Goal: Task Accomplishment & Management: Complete application form

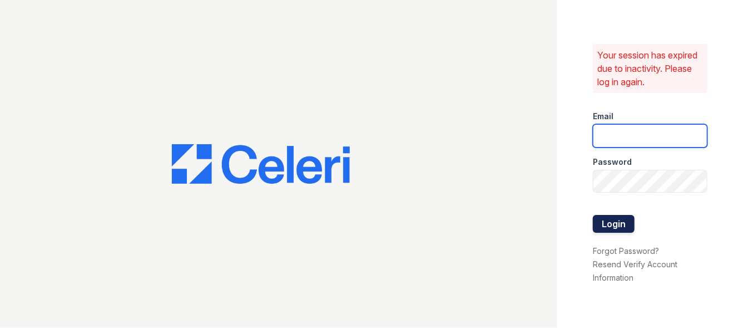
type input "[EMAIL_ADDRESS][DOMAIN_NAME]"
click at [618, 220] on button "Login" at bounding box center [614, 224] width 42 height 18
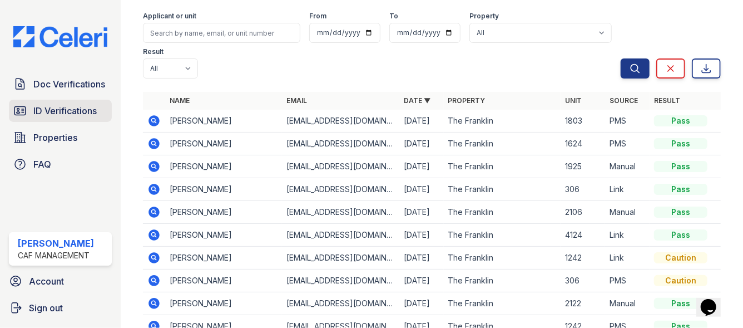
scroll to position [80, 0]
click at [153, 164] on icon at bounding box center [153, 165] width 3 height 3
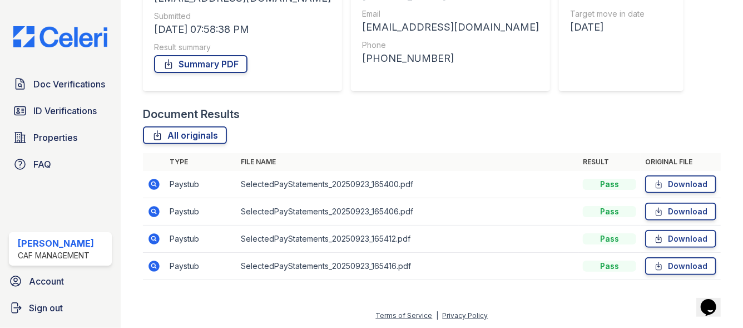
click at [152, 183] on icon at bounding box center [153, 183] width 3 height 3
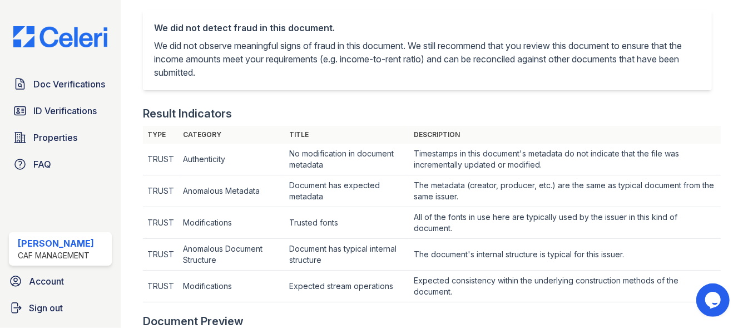
scroll to position [218, 0]
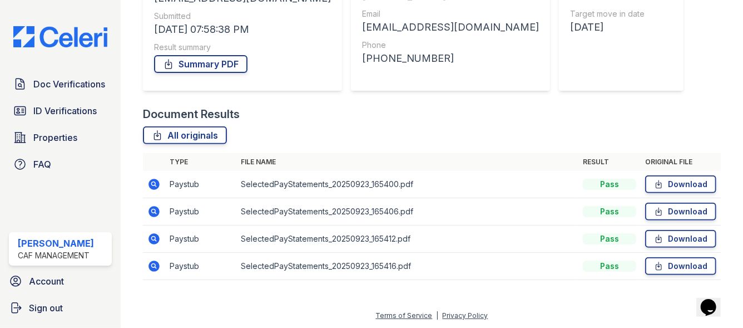
click at [155, 212] on icon at bounding box center [154, 211] width 11 height 11
click at [156, 239] on icon at bounding box center [154, 238] width 11 height 11
click at [152, 268] on icon at bounding box center [154, 265] width 11 height 11
click at [85, 96] on div "Doc Verifications ID Verifications Properties FAQ" at bounding box center [60, 124] width 112 height 102
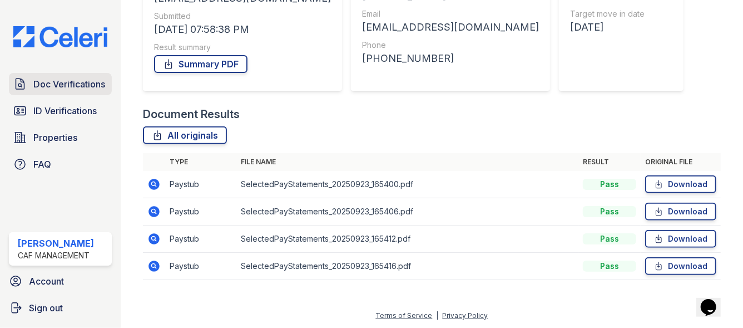
click at [73, 90] on span "Doc Verifications" at bounding box center [69, 83] width 72 height 13
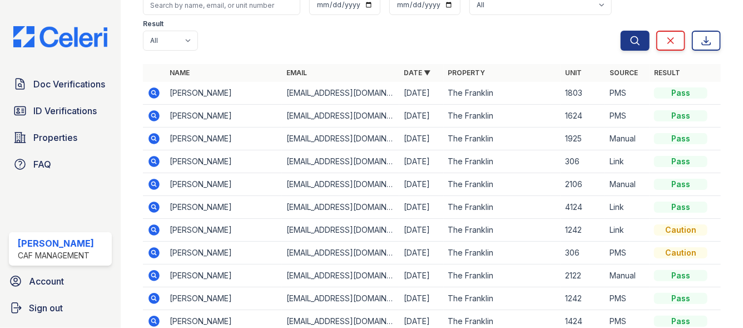
scroll to position [80, 0]
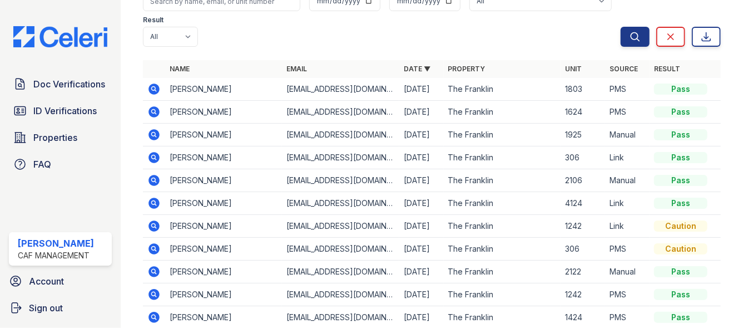
click at [151, 135] on icon at bounding box center [154, 134] width 11 height 11
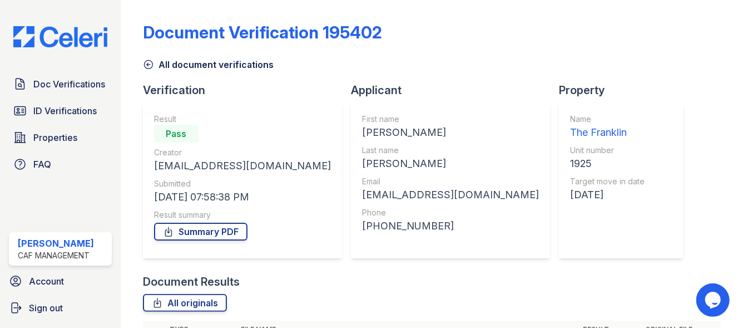
scroll to position [167, 0]
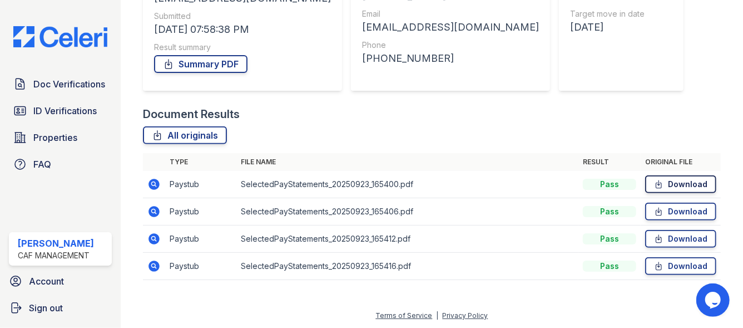
click at [675, 186] on link "Download" at bounding box center [680, 184] width 71 height 18
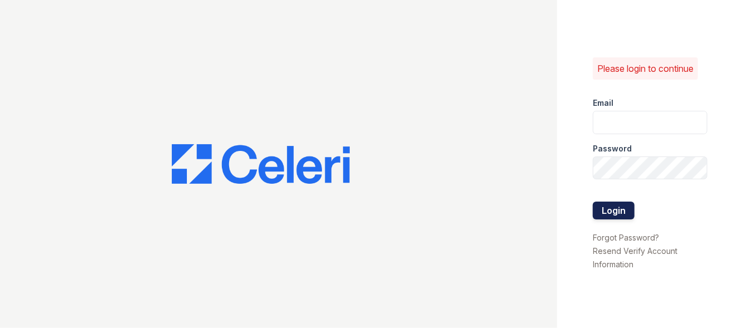
type input "[EMAIL_ADDRESS][DOMAIN_NAME]"
click at [622, 211] on button "Login" at bounding box center [614, 210] width 42 height 18
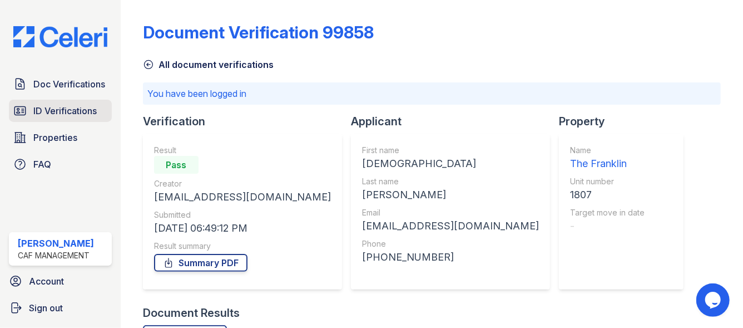
click at [21, 108] on icon at bounding box center [19, 110] width 13 height 13
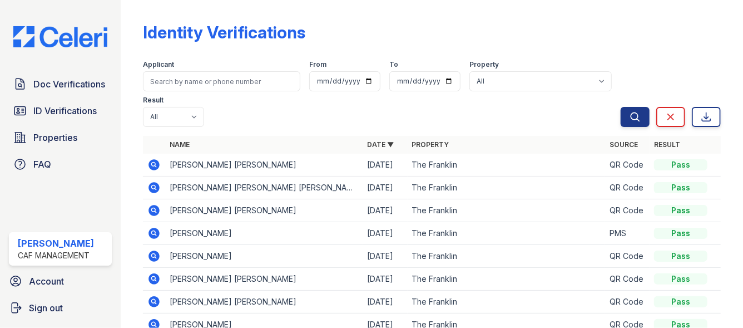
click at [47, 81] on span "Doc Verifications" at bounding box center [69, 83] width 72 height 13
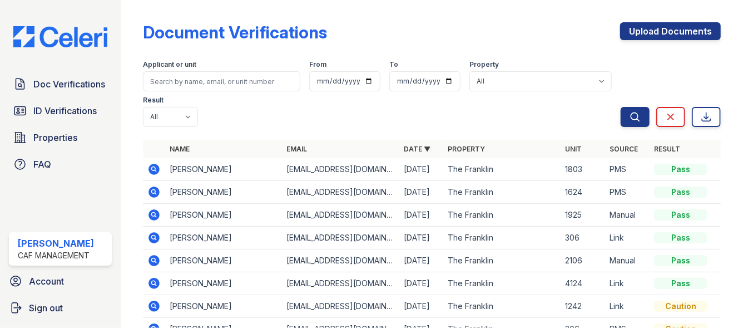
click at [639, 42] on div "Upload Documents" at bounding box center [670, 36] width 101 height 29
click at [635, 27] on link "Upload Documents" at bounding box center [670, 31] width 101 height 18
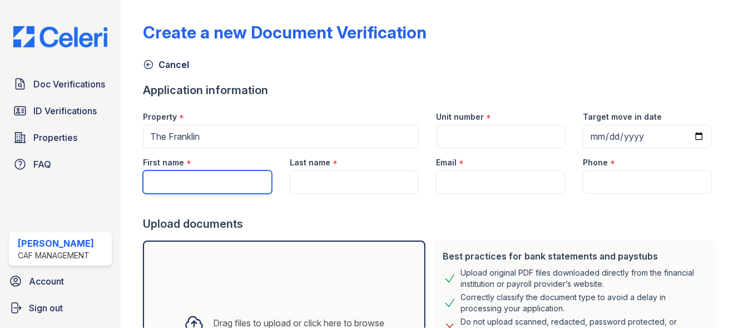
click at [196, 176] on input "First name" at bounding box center [207, 181] width 129 height 23
type input "[PERSON_NAME]"
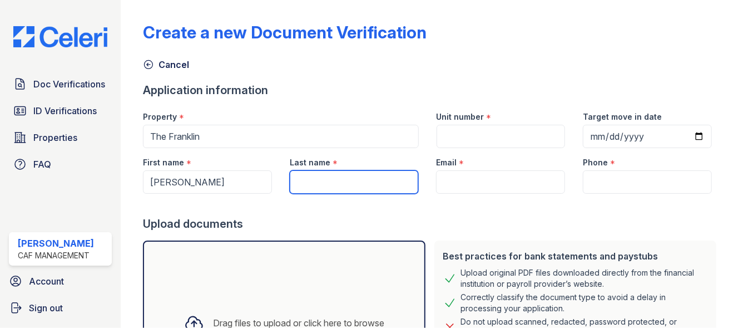
click at [294, 189] on input "Last name" at bounding box center [354, 181] width 129 height 23
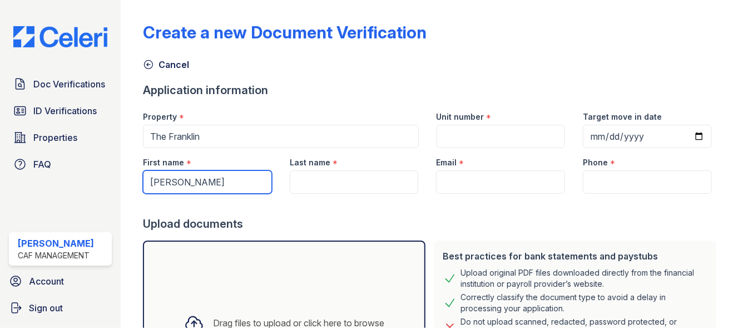
drag, startPoint x: 222, startPoint y: 182, endPoint x: 97, endPoint y: 175, distance: 124.8
click at [97, 175] on div "Doc Verifications ID Verifications Properties FAQ [PERSON_NAME] CAF Management …" at bounding box center [371, 164] width 743 height 328
type input "[PERSON_NAME]"
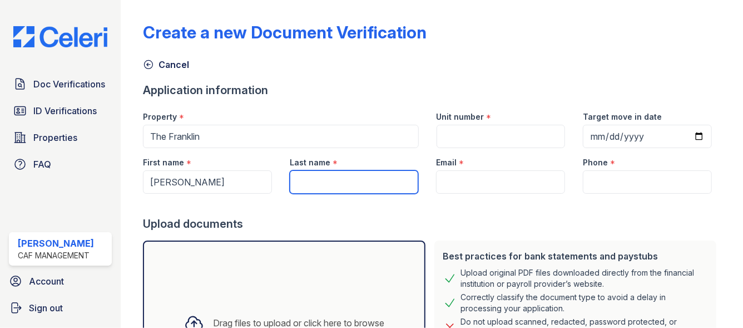
click at [331, 180] on input "Last name" at bounding box center [354, 181] width 129 height 23
type input "[PERSON_NAME]"
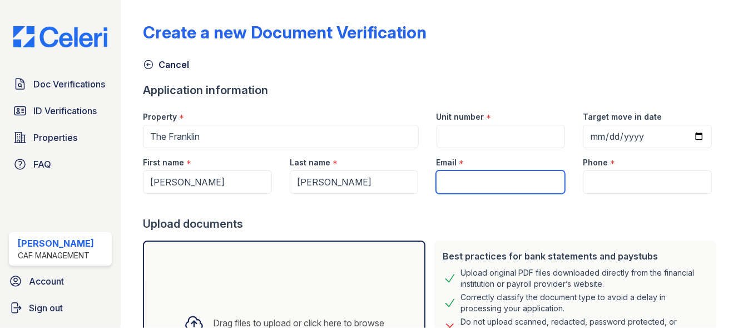
click at [526, 182] on input "Email" at bounding box center [500, 181] width 129 height 23
click at [487, 121] on div "*" at bounding box center [489, 117] width 5 height 13
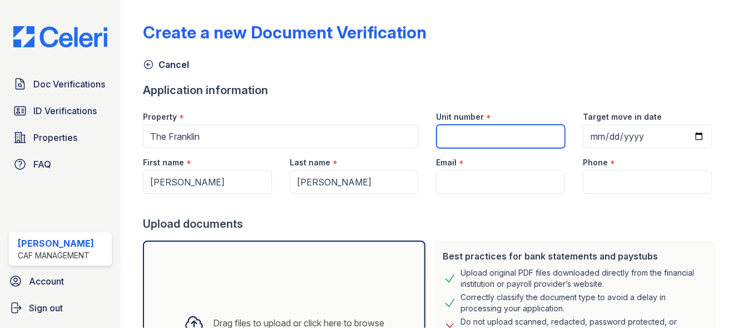
click at [475, 128] on input "Unit number" at bounding box center [501, 136] width 129 height 23
type input "1925"
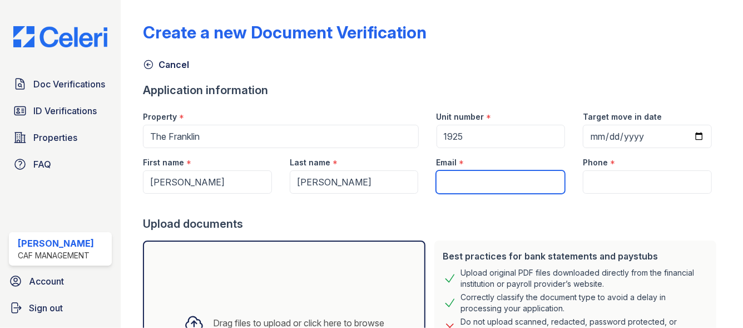
click at [488, 183] on input "Email" at bounding box center [500, 181] width 129 height 23
paste input "[EMAIL_ADDRESS][DOMAIN_NAME]"
type input "[EMAIL_ADDRESS][DOMAIN_NAME]"
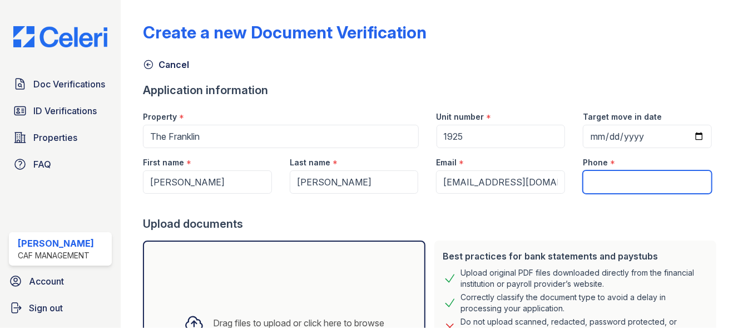
click at [622, 173] on input "Phone" at bounding box center [647, 181] width 129 height 23
paste input "[PHONE_NUMBER]"
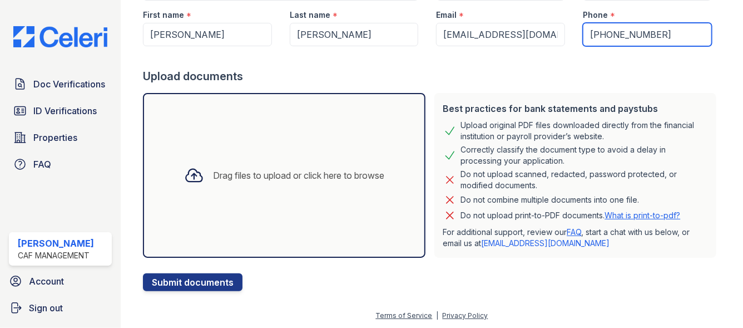
type input "[PHONE_NUMBER]"
click at [219, 161] on div "Drag files to upload or click here to browse" at bounding box center [284, 175] width 218 height 38
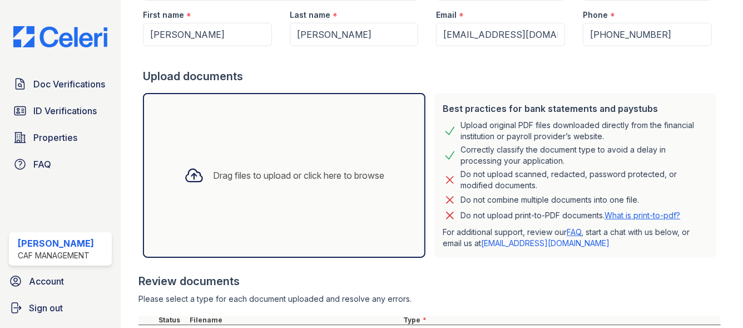
scroll to position [330, 0]
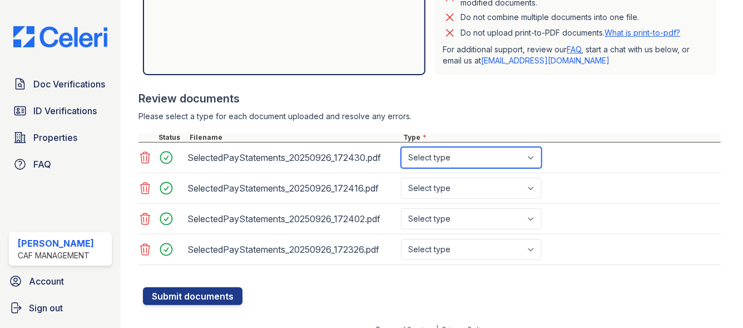
click at [459, 162] on select "Select type Paystub Bank Statement Offer Letter Tax Documents Benefit Award Let…" at bounding box center [471, 157] width 141 height 21
select select "paystub"
click at [401, 147] on select "Select type Paystub Bank Statement Offer Letter Tax Documents Benefit Award Let…" at bounding box center [471, 157] width 141 height 21
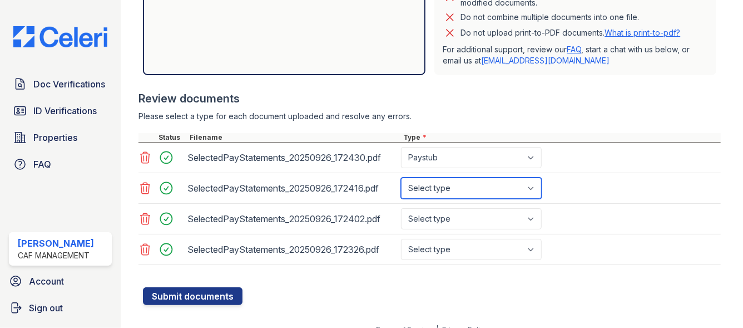
click at [418, 185] on select "Select type Paystub Bank Statement Offer Letter Tax Documents Benefit Award Let…" at bounding box center [471, 187] width 141 height 21
select select "paystub"
click at [401, 177] on select "Select type Paystub Bank Statement Offer Letter Tax Documents Benefit Award Let…" at bounding box center [471, 187] width 141 height 21
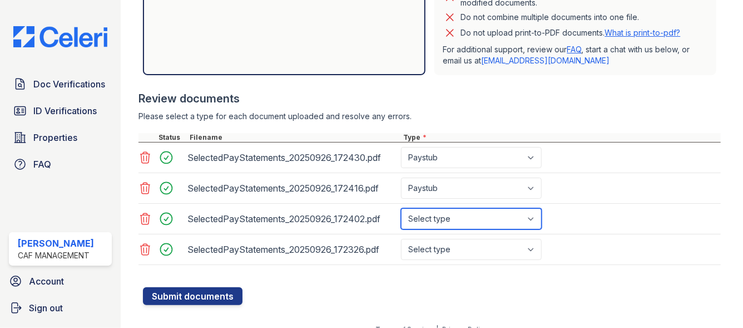
click at [419, 213] on select "Select type Paystub Bank Statement Offer Letter Tax Documents Benefit Award Let…" at bounding box center [471, 218] width 141 height 21
select select "paystub"
click at [401, 208] on select "Select type Paystub Bank Statement Offer Letter Tax Documents Benefit Award Let…" at bounding box center [471, 218] width 141 height 21
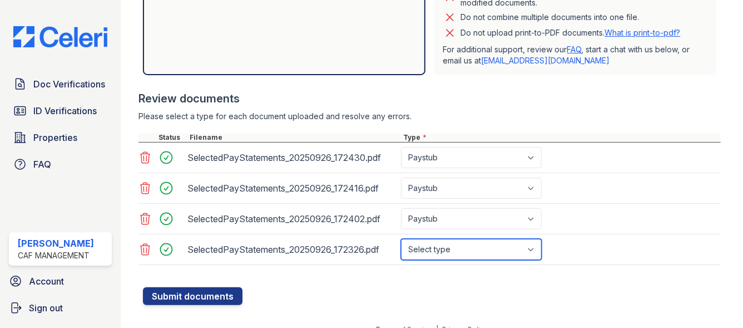
click at [431, 244] on select "Select type Paystub Bank Statement Offer Letter Tax Documents Benefit Award Let…" at bounding box center [471, 249] width 141 height 21
select select "paystub"
click at [401, 239] on select "Select type Paystub Bank Statement Offer Letter Tax Documents Benefit Award Let…" at bounding box center [471, 249] width 141 height 21
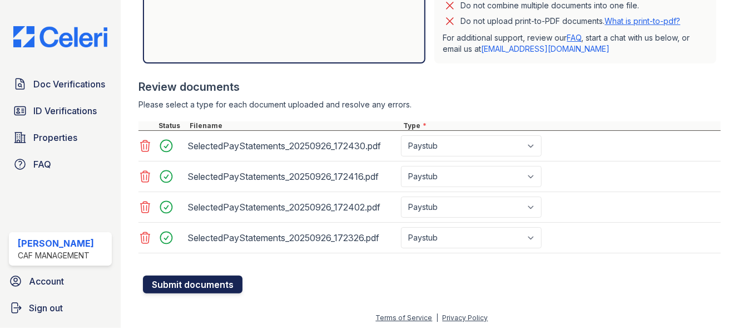
click at [196, 283] on button "Submit documents" at bounding box center [193, 284] width 100 height 18
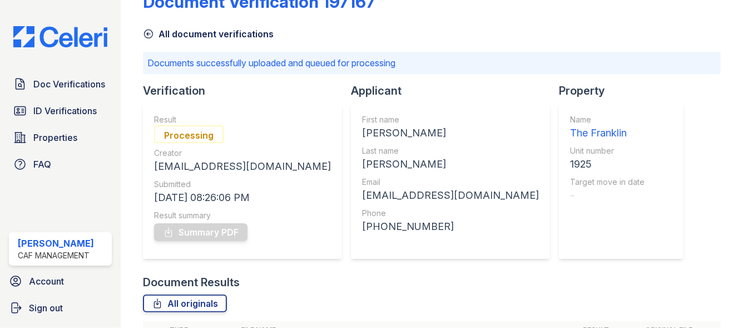
scroll to position [199, 0]
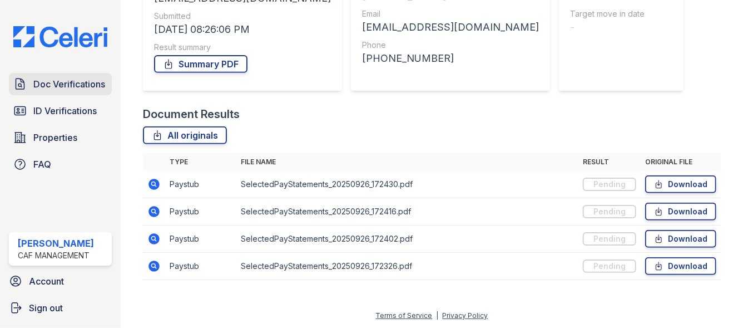
click at [43, 78] on span "Doc Verifications" at bounding box center [69, 83] width 72 height 13
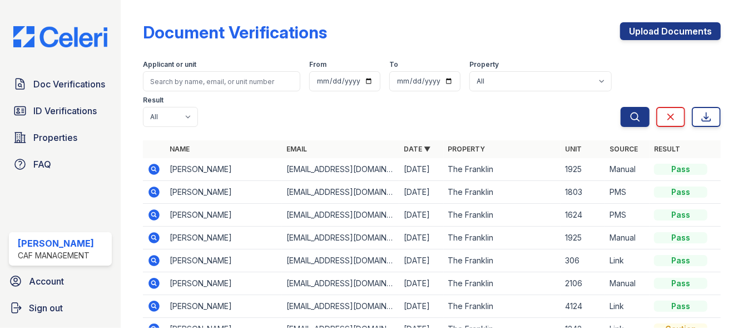
click at [154, 170] on icon at bounding box center [153, 168] width 13 height 13
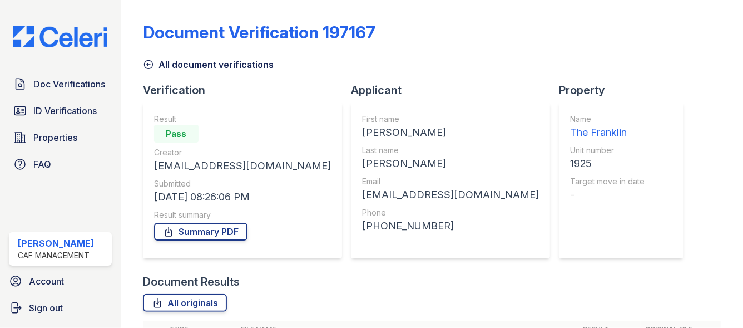
scroll to position [167, 0]
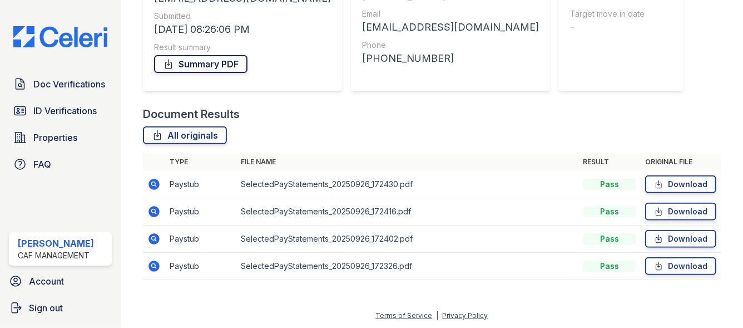
click at [194, 71] on link "Summary PDF" at bounding box center [200, 64] width 93 height 18
